Goal: Task Accomplishment & Management: Use online tool/utility

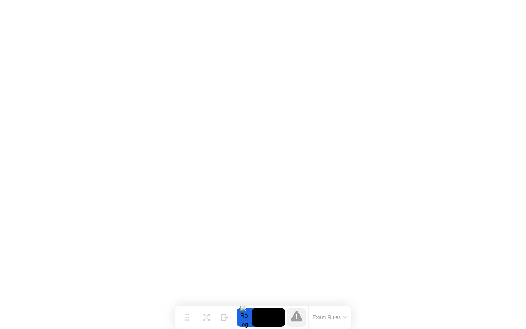
click at [296, 315] on div at bounding box center [296, 317] width 19 height 19
click at [298, 318] on icon at bounding box center [297, 316] width 12 height 11
click at [343, 319] on button "Exam Rules" at bounding box center [330, 317] width 39 height 7
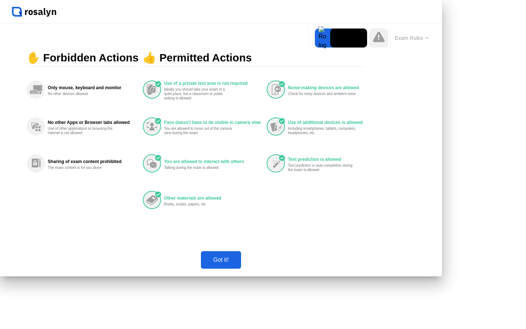
click at [380, 40] on icon at bounding box center [379, 36] width 12 height 11
click at [423, 41] on button "Exam Rules" at bounding box center [412, 38] width 39 height 7
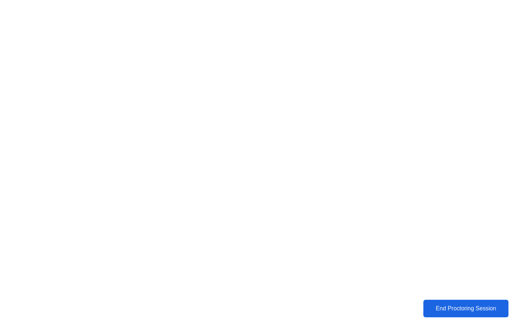
click at [431, 307] on div "End Proctoring Session" at bounding box center [465, 308] width 85 height 7
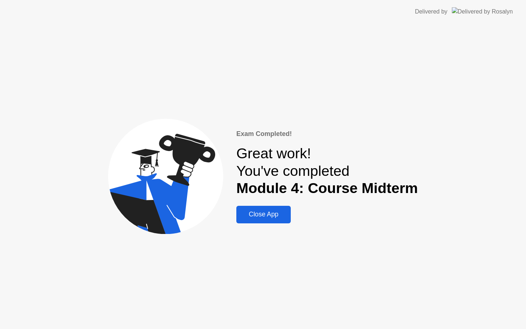
click at [262, 217] on div "Close App" at bounding box center [264, 214] width 50 height 8
